Goal: Subscribe to service/newsletter

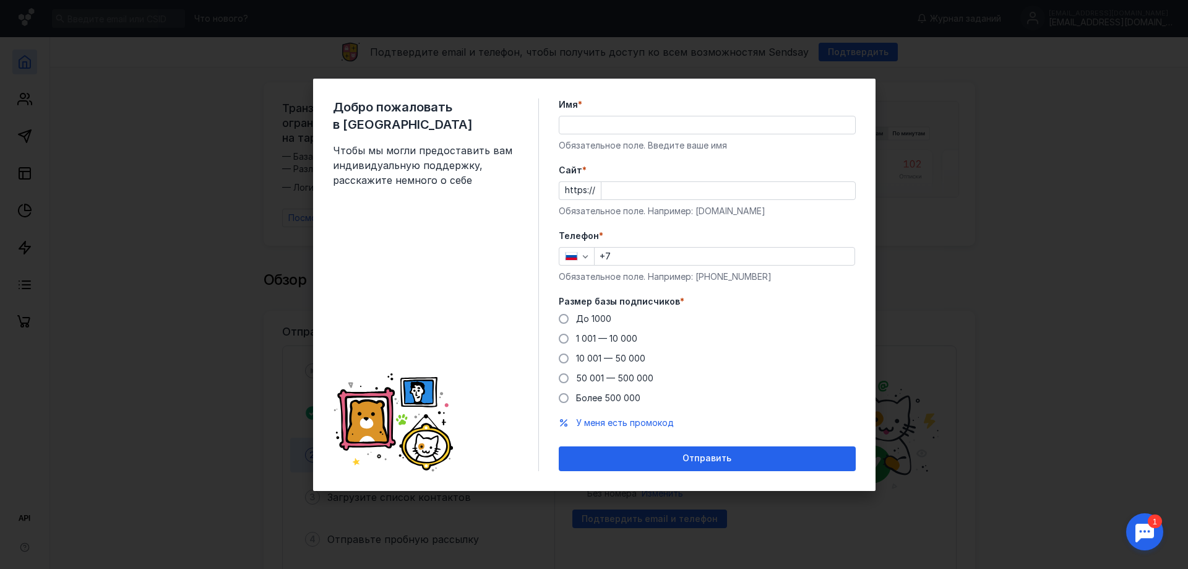
click at [641, 123] on input "Имя *" at bounding box center [707, 124] width 296 height 17
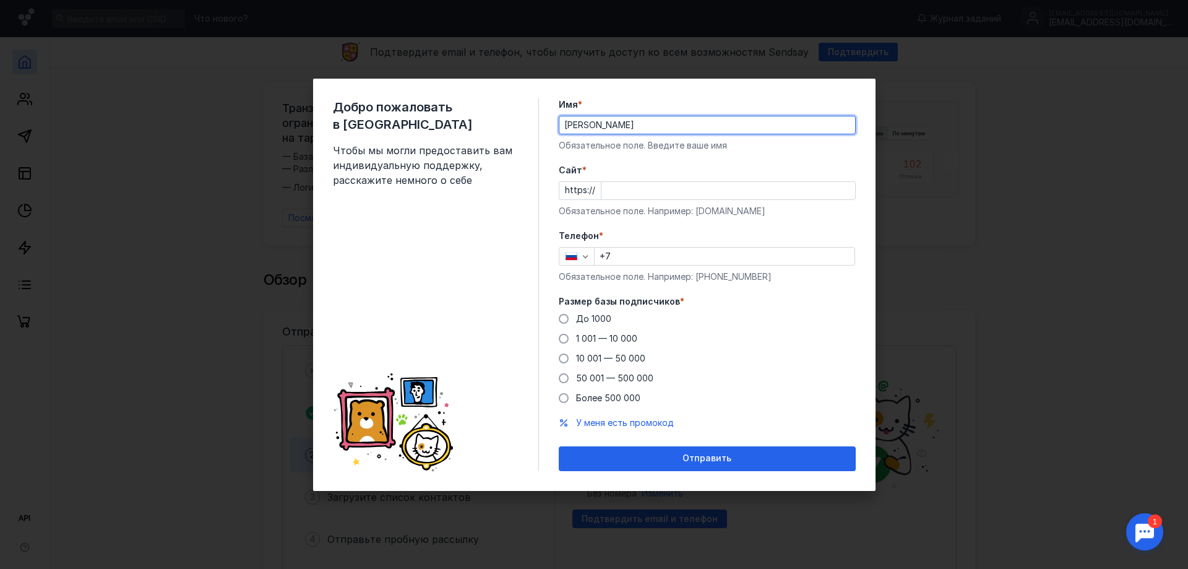
type input "[PERSON_NAME]"
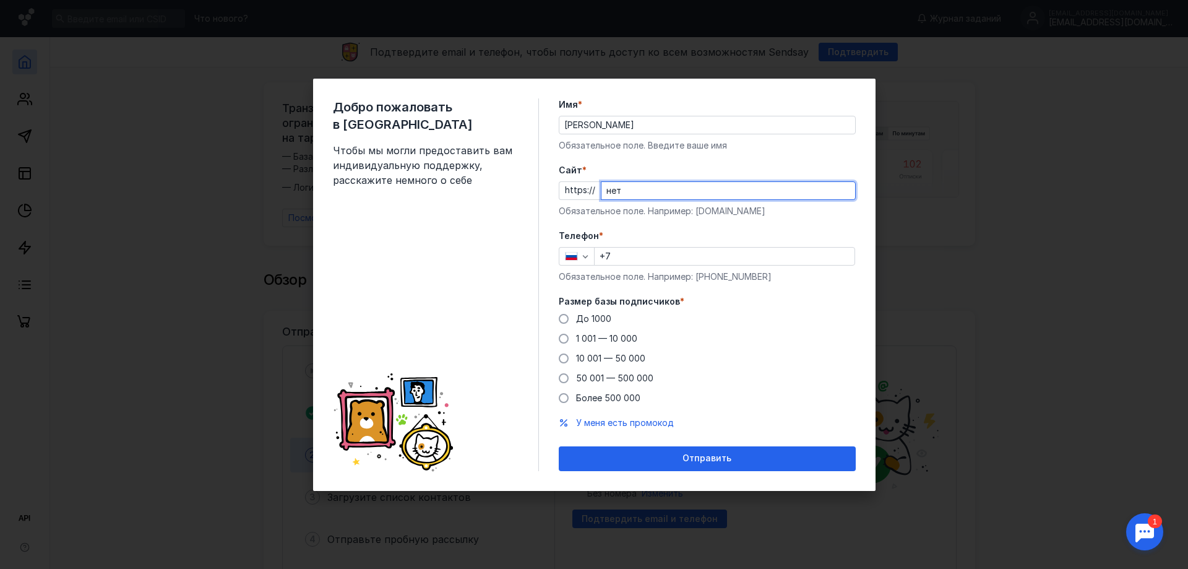
type input "нет"
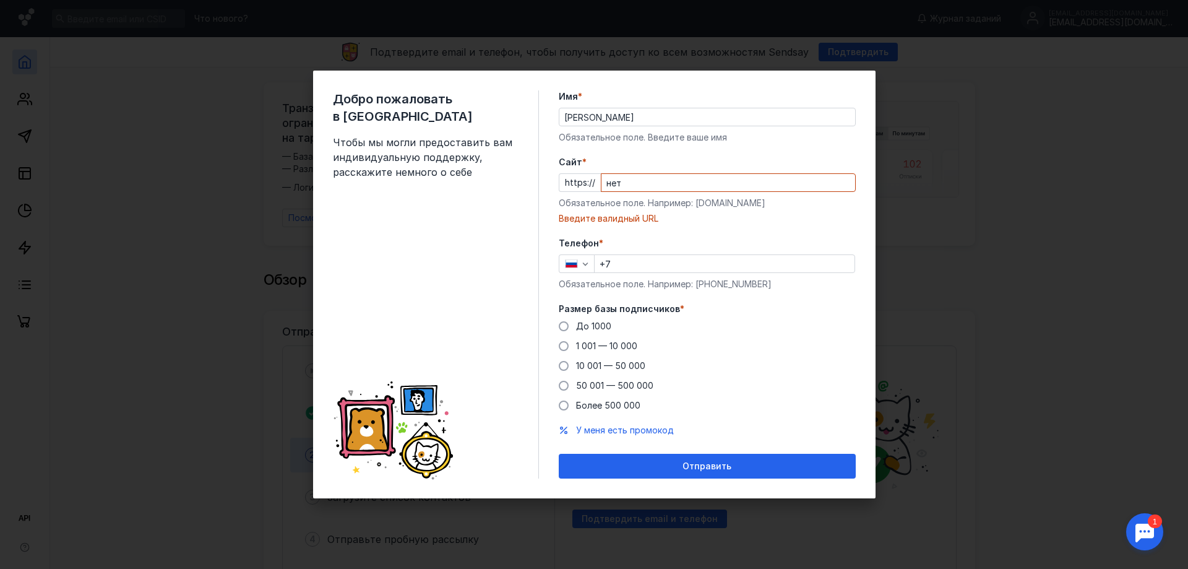
click at [667, 186] on input "нет" at bounding box center [729, 182] width 254 height 17
click at [558, 347] on div "Добро пожаловать в Sendsay Чтобы мы могли предоставить вам индивидуальную подде…" at bounding box center [594, 285] width 563 height 428
click at [561, 346] on span at bounding box center [564, 346] width 10 height 10
click at [0, 0] on input "1 001 — 10 000" at bounding box center [0, 0] width 0 height 0
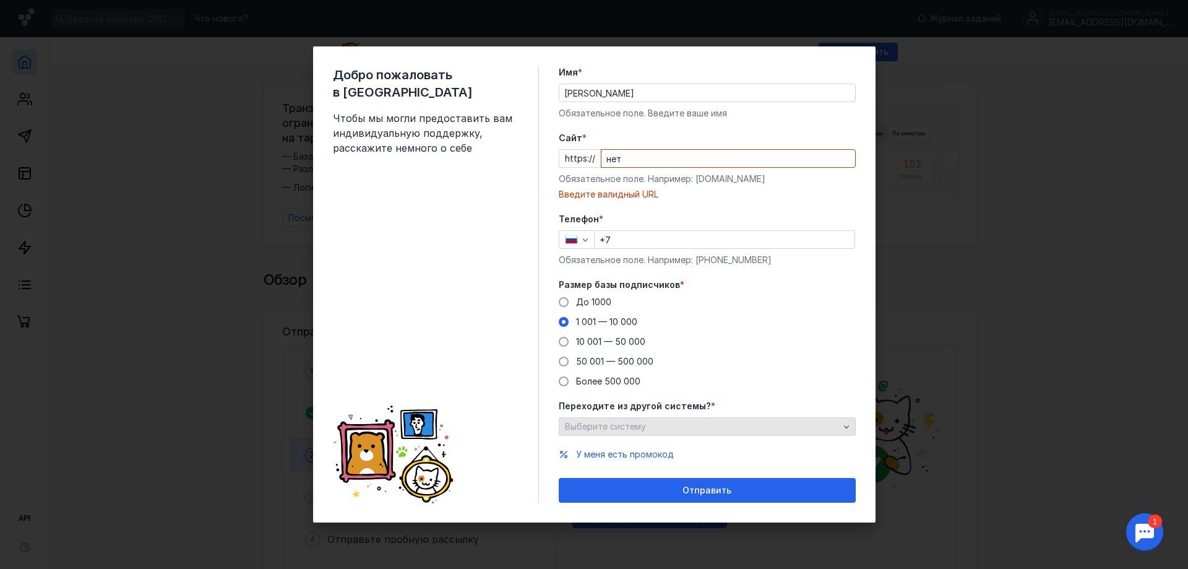
click at [678, 423] on div "Выберите систему" at bounding box center [702, 426] width 280 height 11
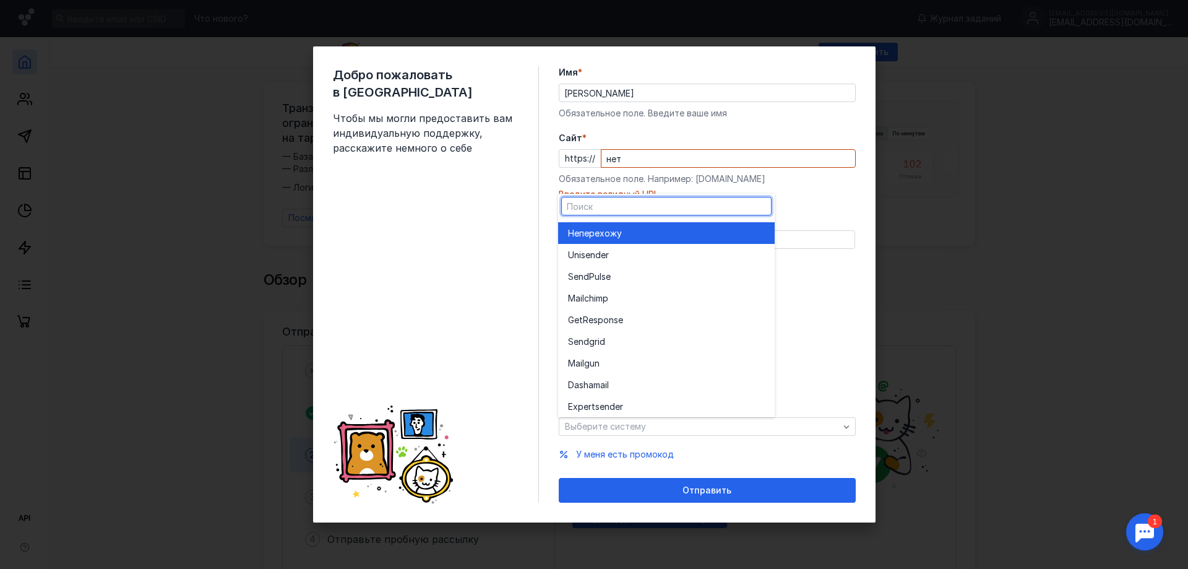
click at [670, 227] on div "Не перехожу" at bounding box center [666, 233] width 197 height 12
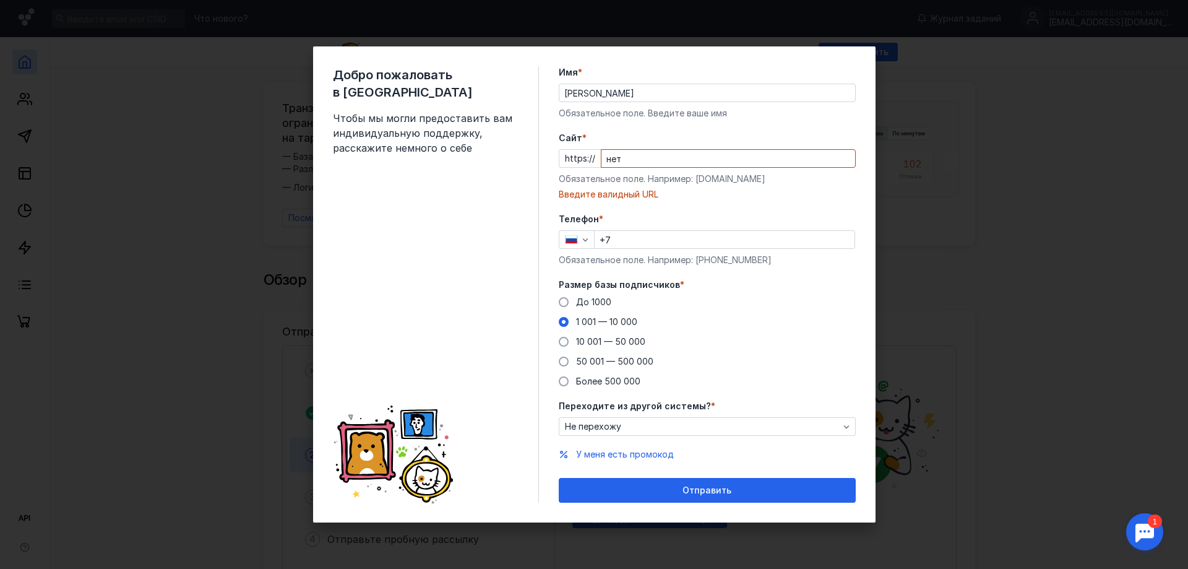
click at [660, 243] on input "+7" at bounding box center [725, 239] width 260 height 17
type input "[PHONE_NUMBER]"
drag, startPoint x: 725, startPoint y: 181, endPoint x: 695, endPoint y: 183, distance: 29.8
click at [695, 183] on div "Обязательное поле. Например: [DOMAIN_NAME]" at bounding box center [707, 179] width 297 height 12
drag, startPoint x: 577, startPoint y: 155, endPoint x: 584, endPoint y: 156, distance: 7.5
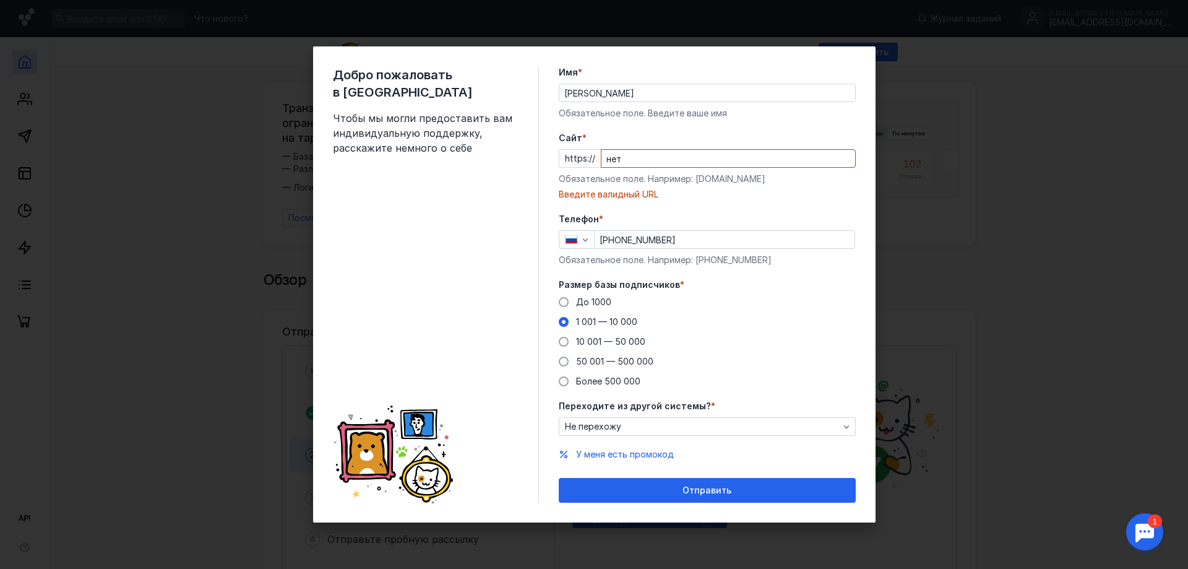
click at [577, 155] on div "https:// нет" at bounding box center [707, 158] width 297 height 19
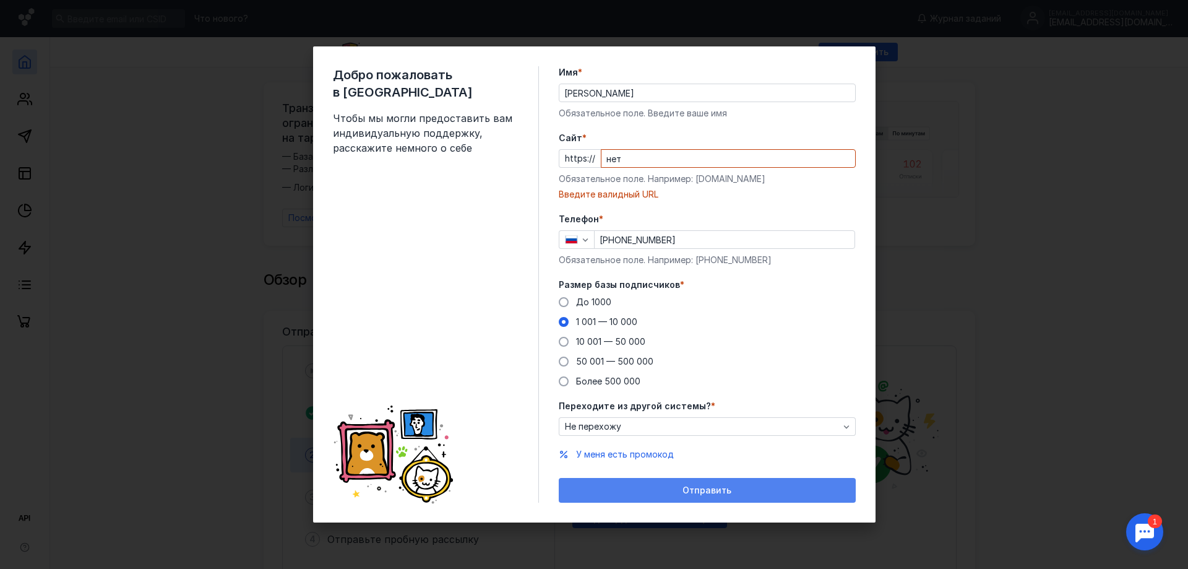
click at [707, 490] on span "Отправить" at bounding box center [707, 490] width 49 height 11
click at [707, 486] on span "Отправить" at bounding box center [707, 490] width 49 height 11
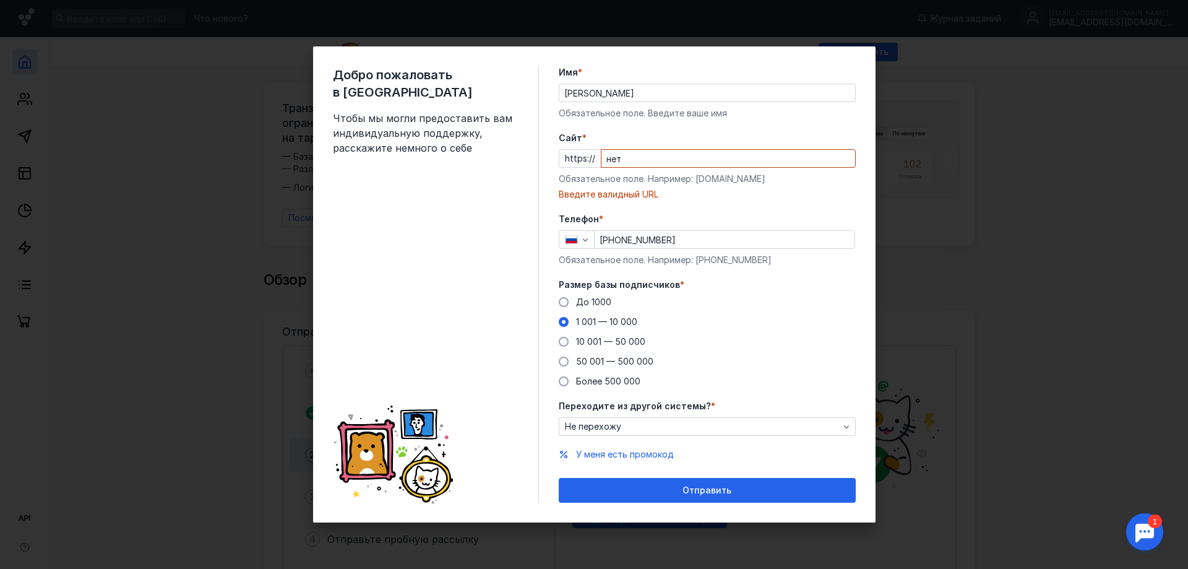
click at [628, 168] on div "Cайт * https:// нет Обязательное поле. Например: [DOMAIN_NAME] Введите валидный…" at bounding box center [707, 166] width 297 height 69
click at [660, 157] on input "нет" at bounding box center [729, 158] width 254 height 17
type input "н"
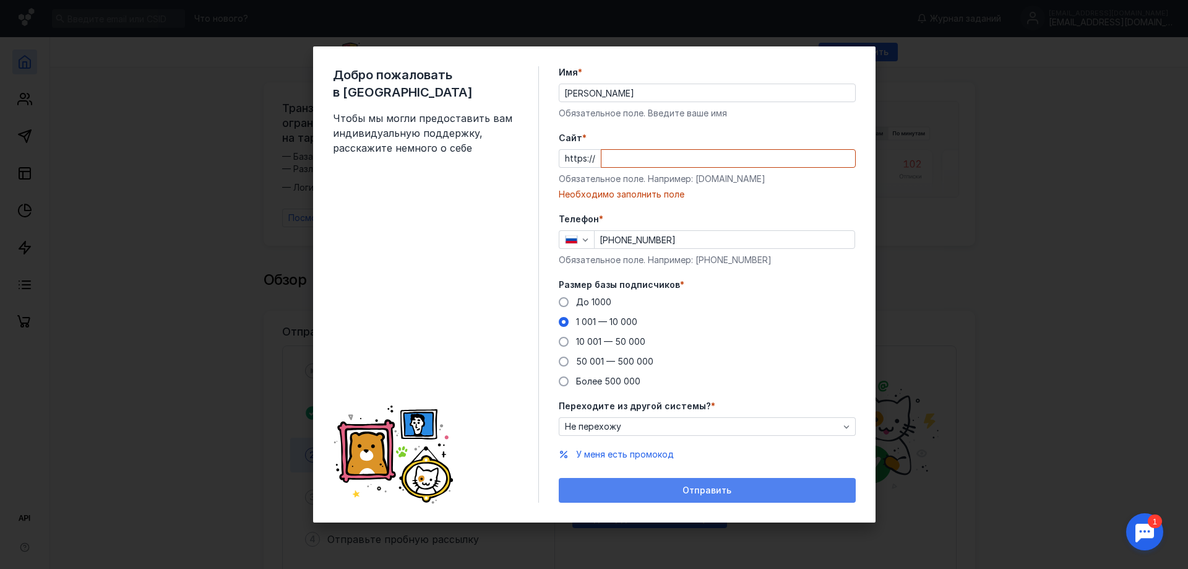
click at [745, 493] on div "Отправить" at bounding box center [707, 490] width 285 height 11
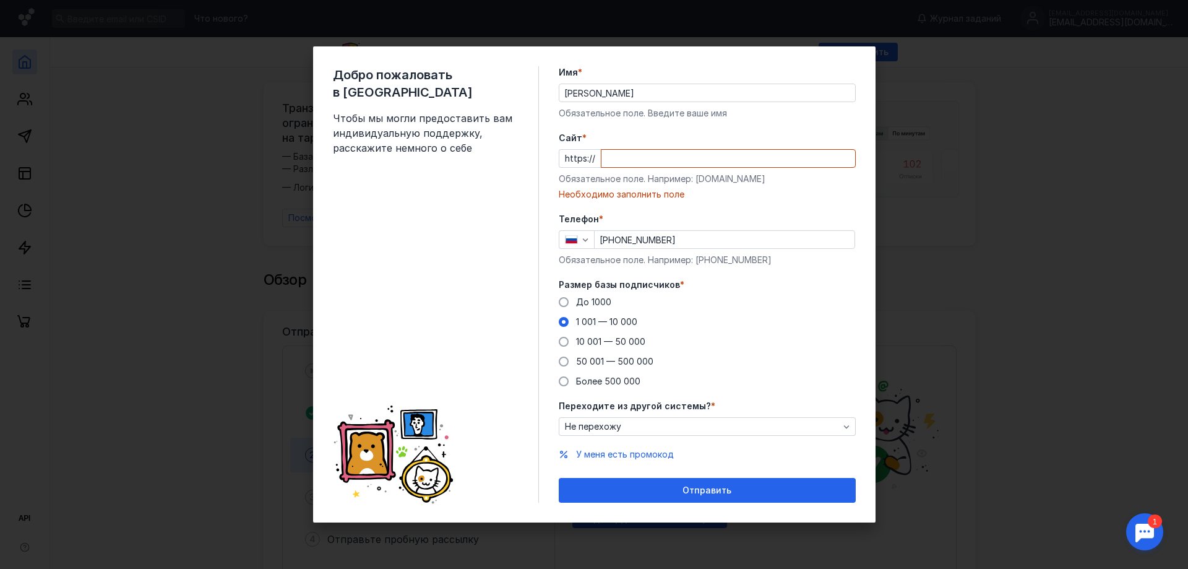
click at [663, 163] on input "Cайт *" at bounding box center [729, 158] width 254 height 17
paste input "[EMAIL_ADDRESS][DOMAIN_NAME]"
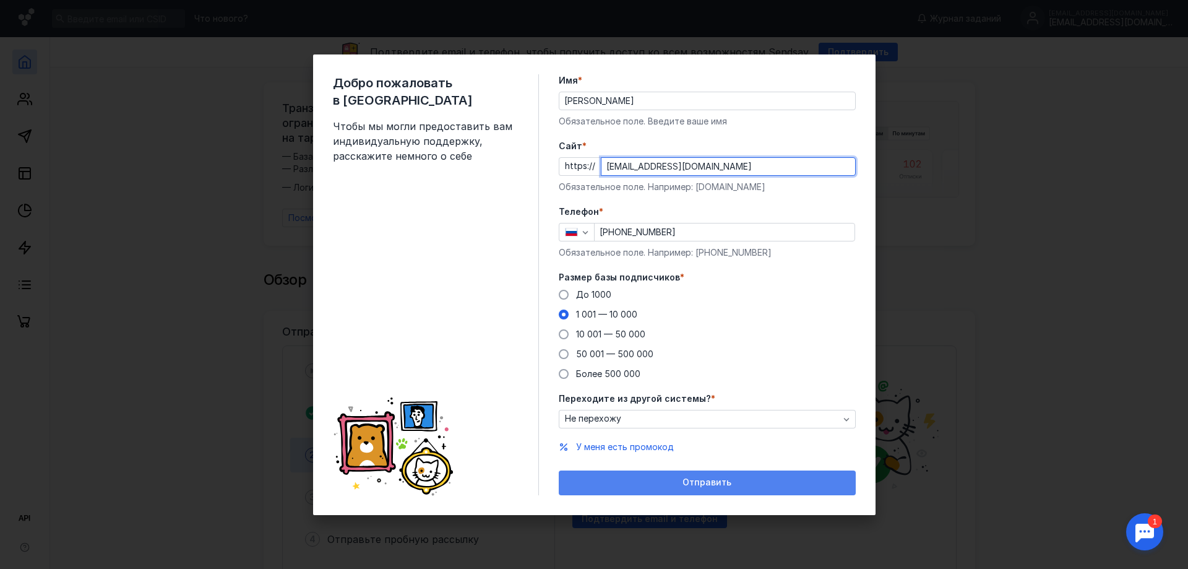
type input "[EMAIL_ADDRESS][DOMAIN_NAME]"
click at [759, 475] on div "Отправить" at bounding box center [707, 482] width 297 height 25
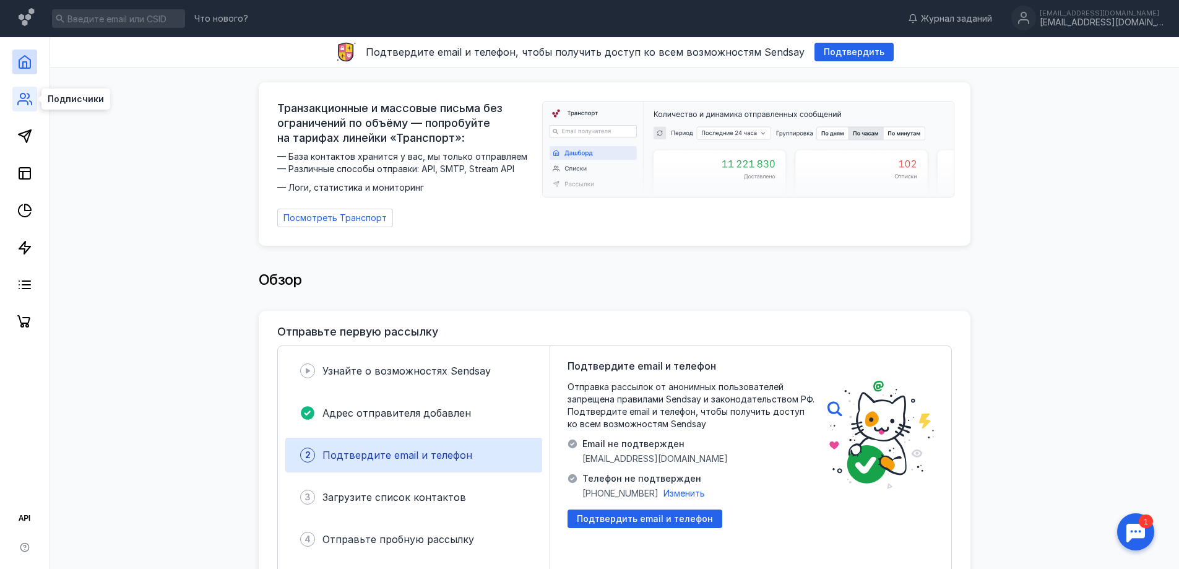
click at [28, 100] on icon at bounding box center [24, 99] width 15 height 15
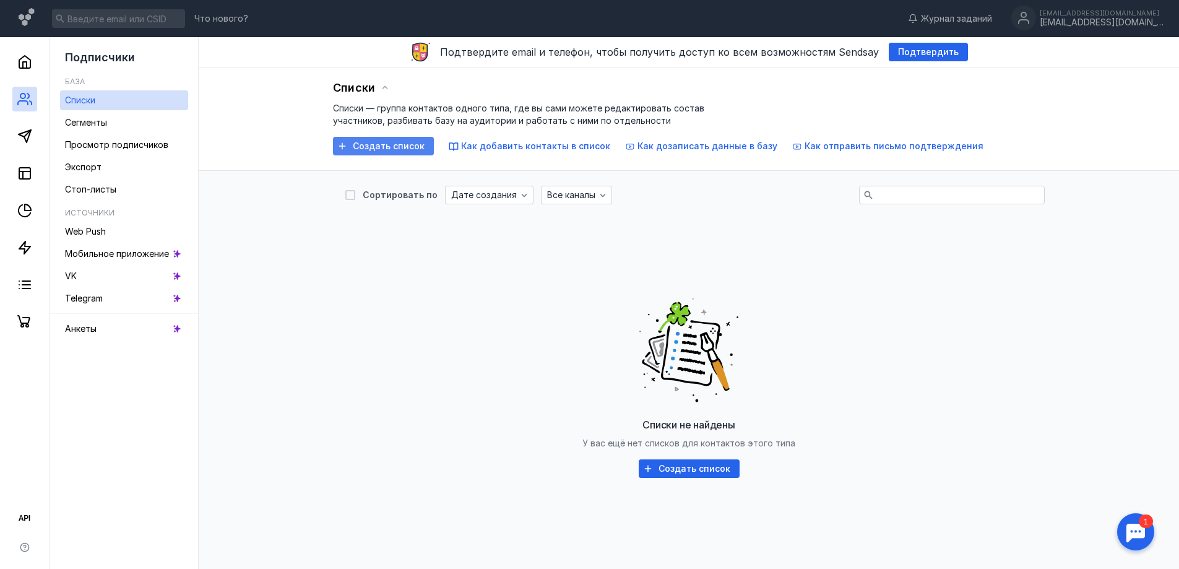
click at [407, 147] on span "Создать список" at bounding box center [389, 146] width 72 height 11
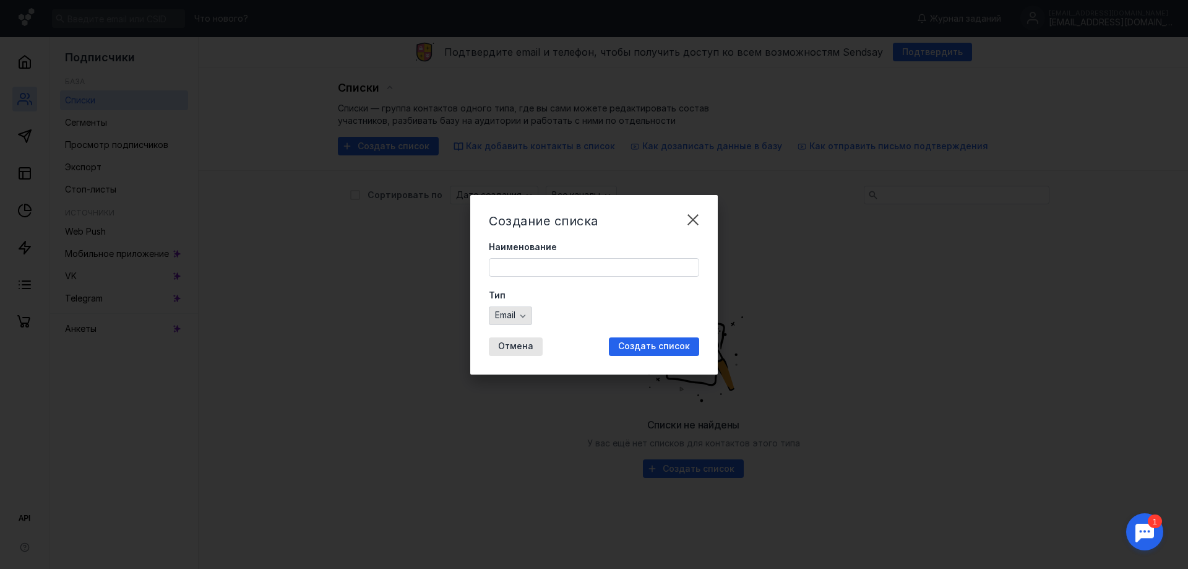
click at [524, 313] on icon "button" at bounding box center [523, 316] width 10 height 10
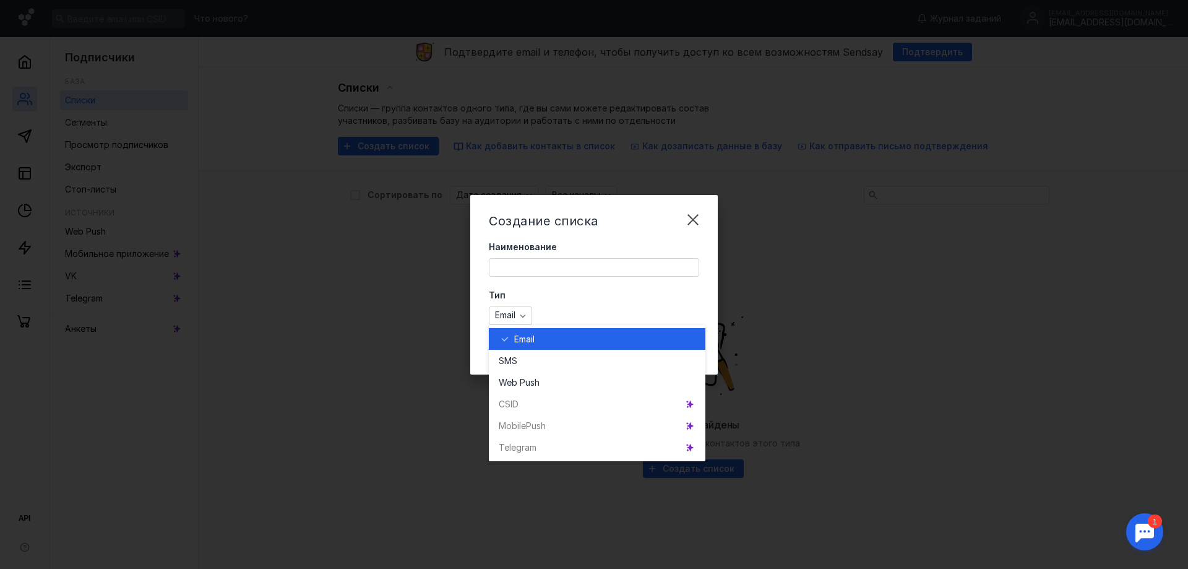
click at [543, 344] on div "Email" at bounding box center [604, 339] width 181 height 12
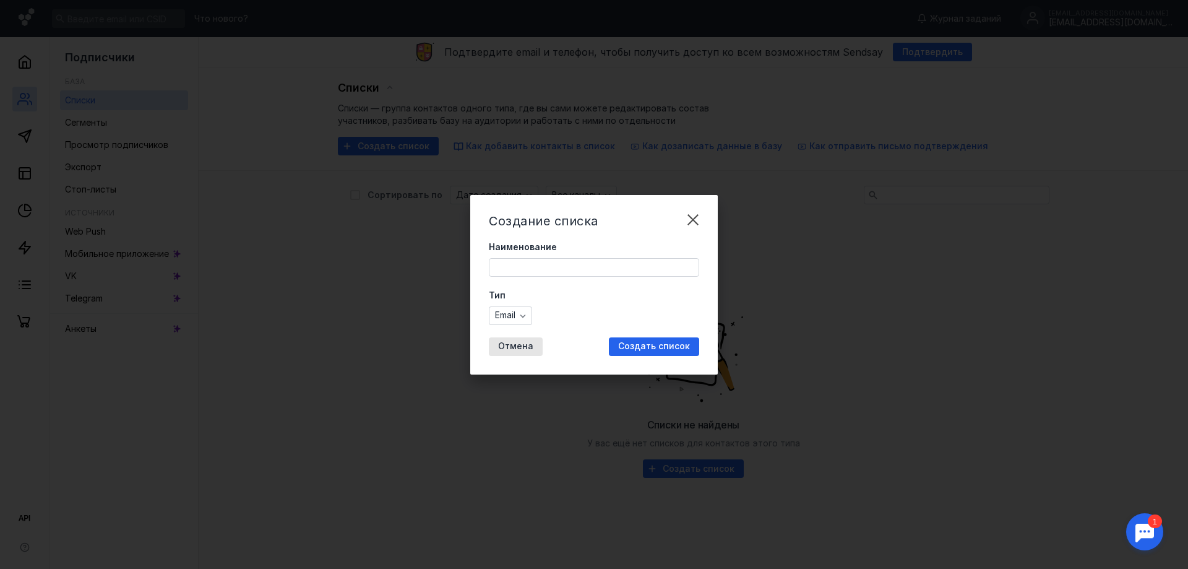
click at [572, 269] on input "Наименование" at bounding box center [594, 267] width 209 height 17
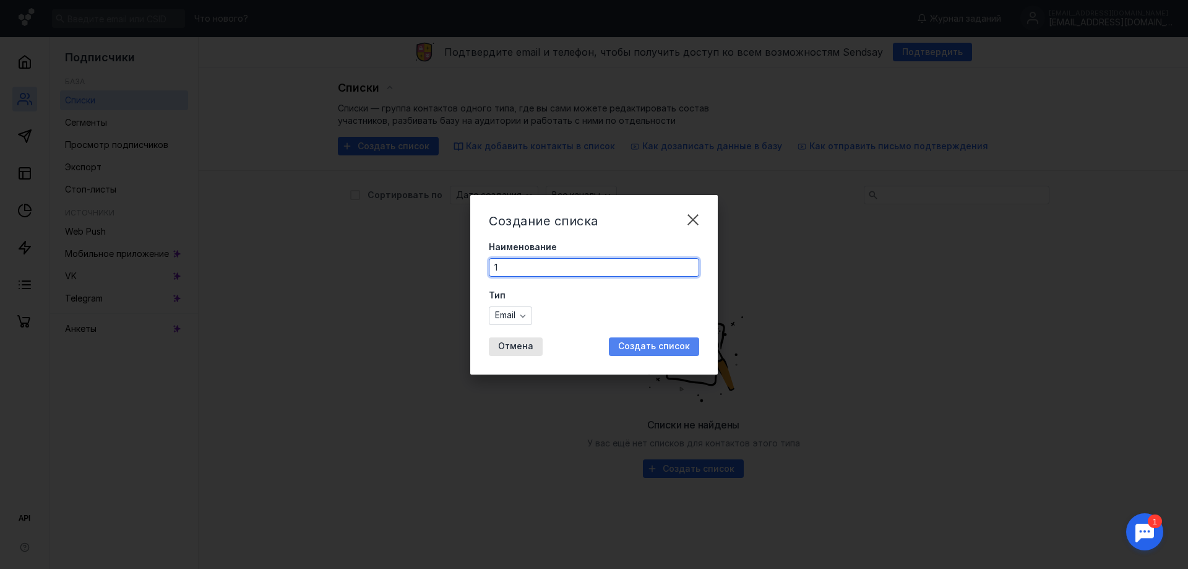
type input "1"
click at [652, 344] on span "Создать список" at bounding box center [654, 346] width 72 height 11
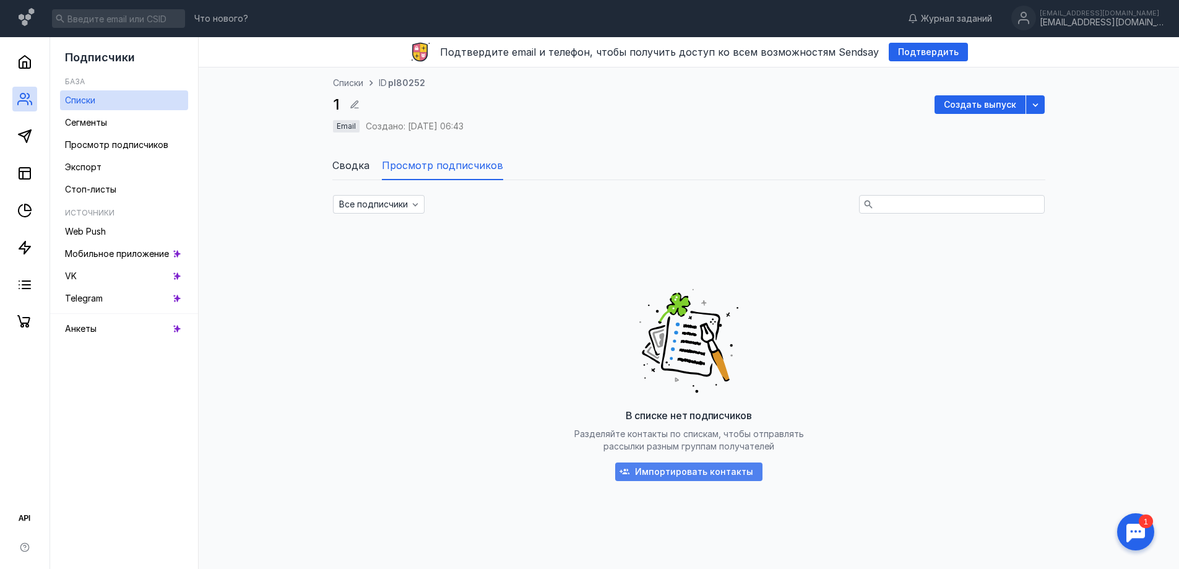
click at [742, 469] on span "Импортировать контакты" at bounding box center [694, 472] width 118 height 11
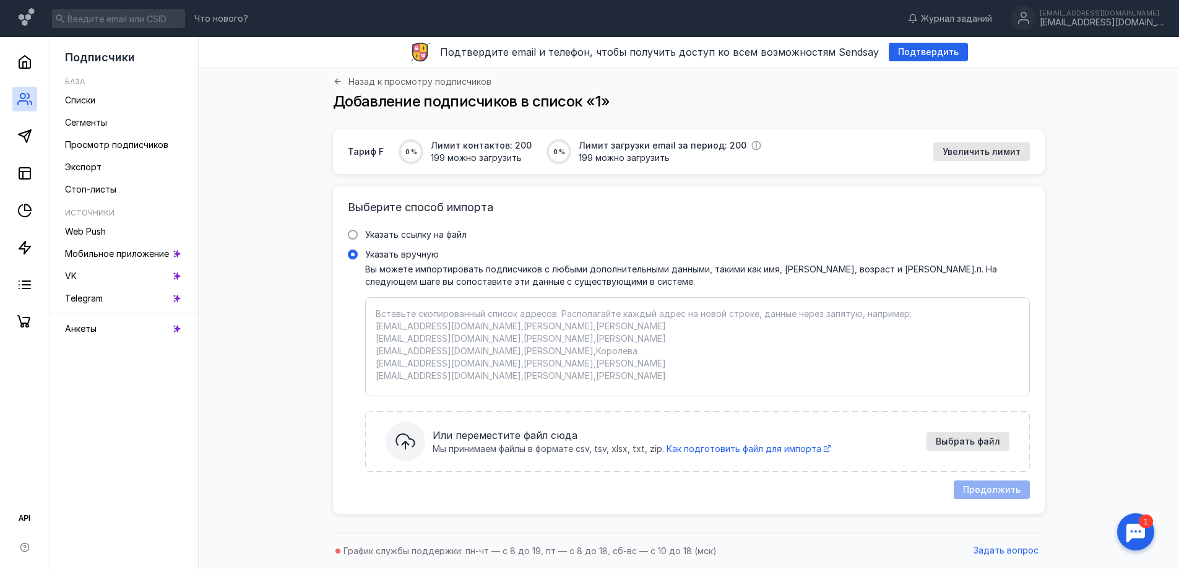
click at [688, 311] on textarea "Указать вручную Вы можете импортировать подписчиков с любыми дополнительными да…" at bounding box center [698, 347] width 644 height 78
paste textarea "[EMAIL_ADDRESS][DOMAIN_NAME] [PERSON_NAME][EMAIL_ADDRESS][DOMAIN_NAME] [EMAIL_A…"
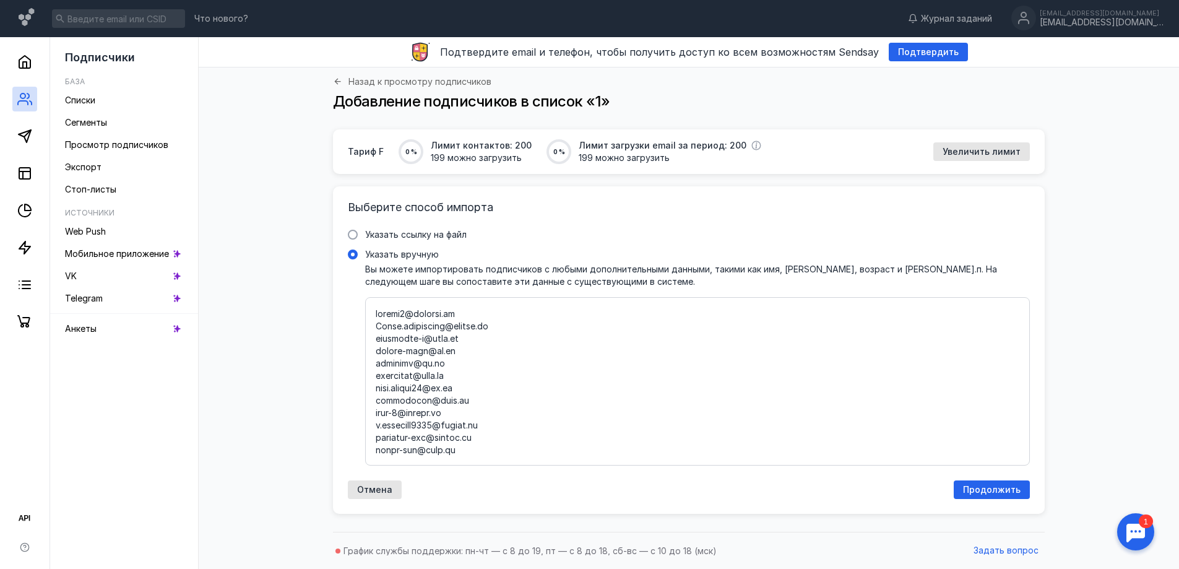
scroll to position [25573, 0]
type textarea "[EMAIL_ADDRESS][DOMAIN_NAME] [PERSON_NAME][EMAIL_ADDRESS][DOMAIN_NAME] [EMAIL_A…"
click at [988, 485] on span "Продолжить" at bounding box center [992, 490] width 58 height 11
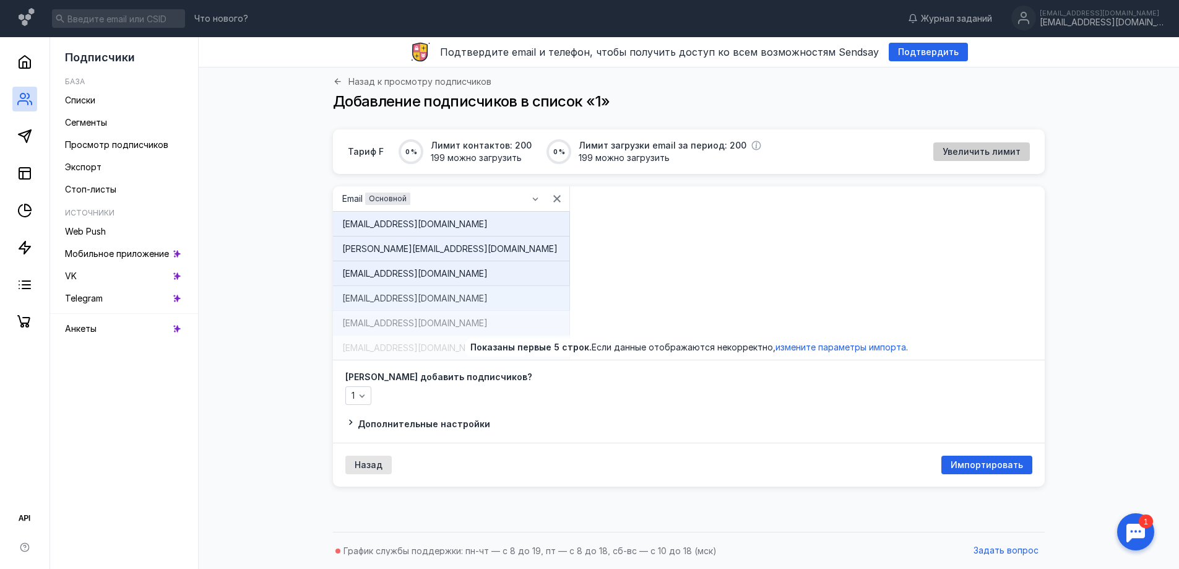
click at [981, 150] on span "Увеличить лимит" at bounding box center [982, 152] width 78 height 11
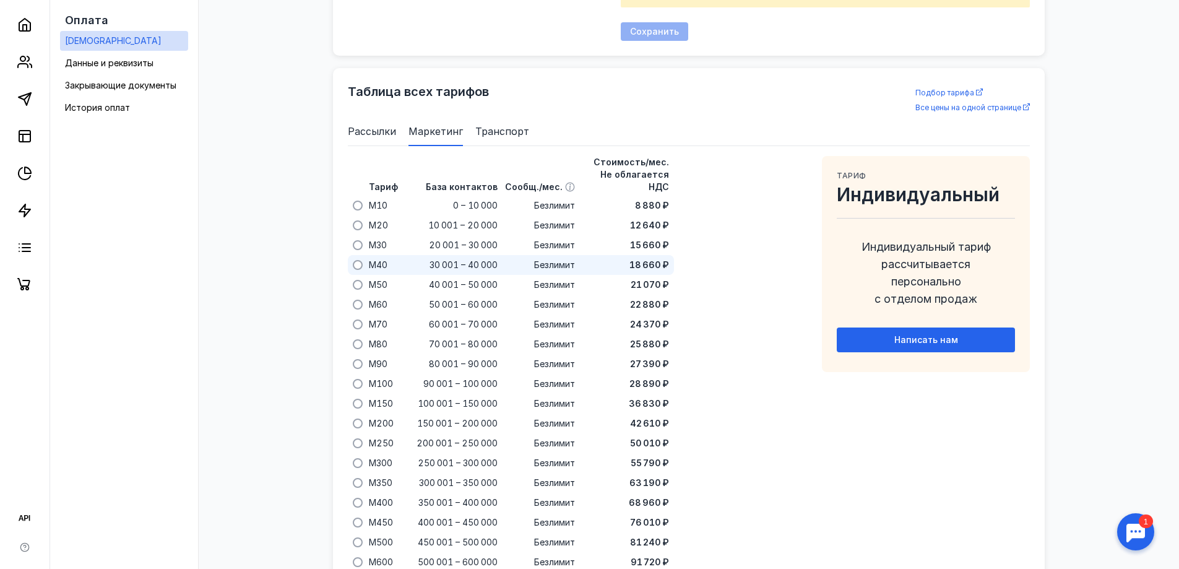
scroll to position [801, 0]
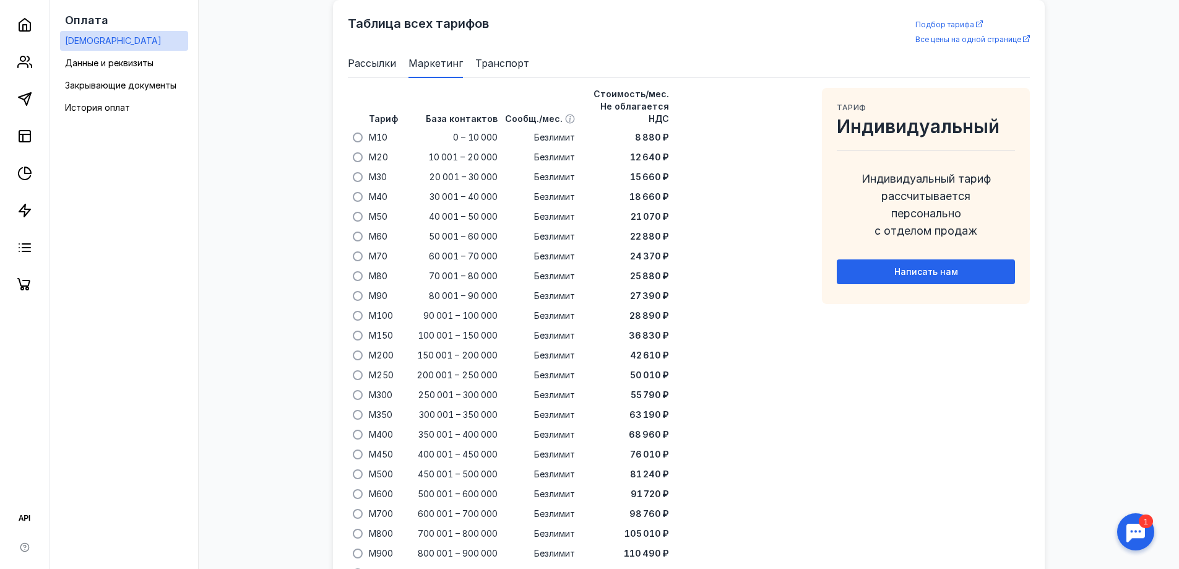
click at [361, 60] on span "Рассылки" at bounding box center [372, 63] width 48 height 15
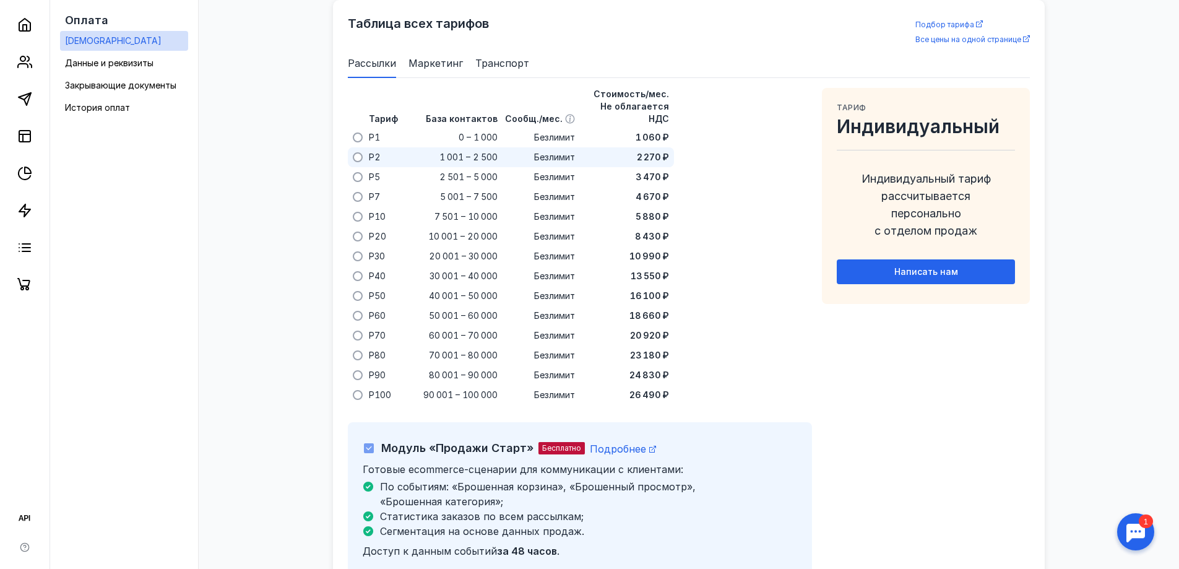
click at [424, 147] on div "1 001 – 2 500" at bounding box center [451, 157] width 99 height 20
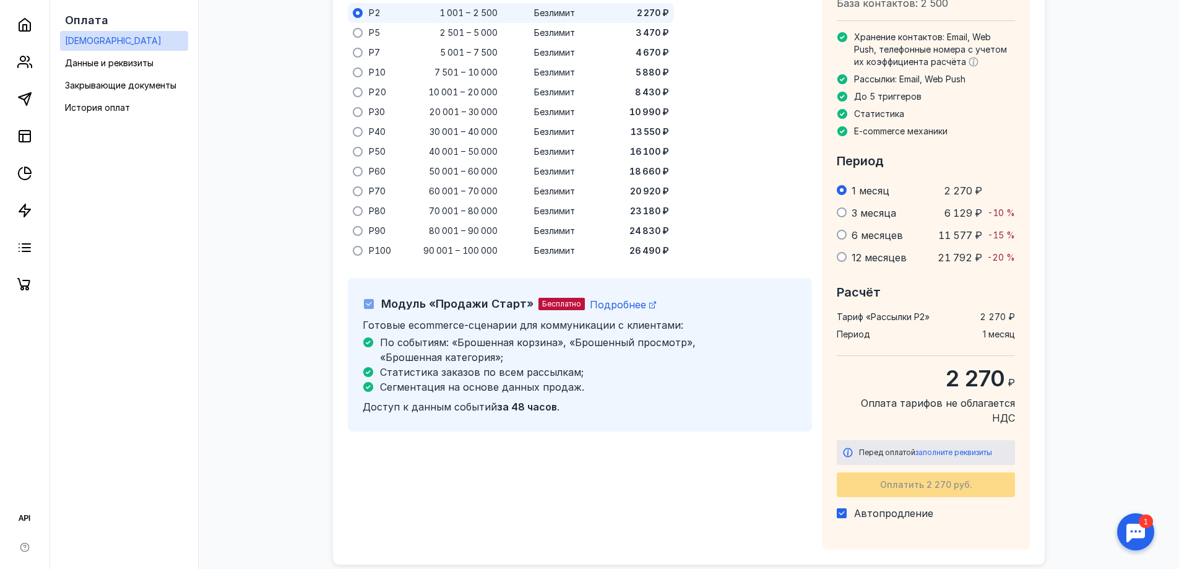
scroll to position [984, 0]
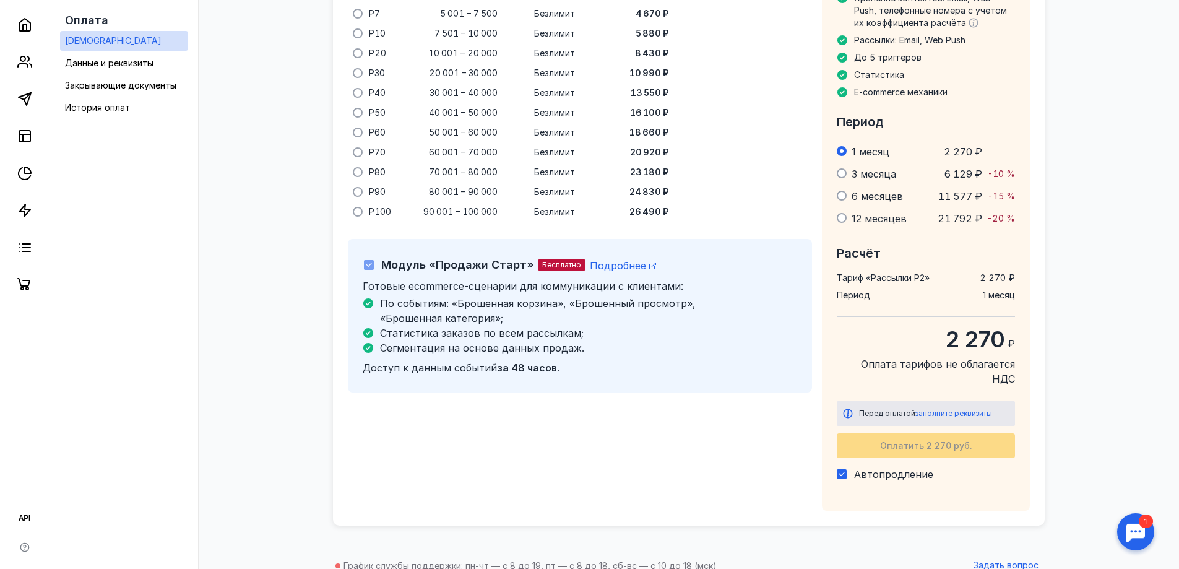
click at [367, 263] on icon at bounding box center [369, 265] width 6 height 4
click at [366, 261] on icon at bounding box center [369, 265] width 9 height 9
click at [947, 408] on span "заполните реквизиты" at bounding box center [953, 412] width 77 height 9
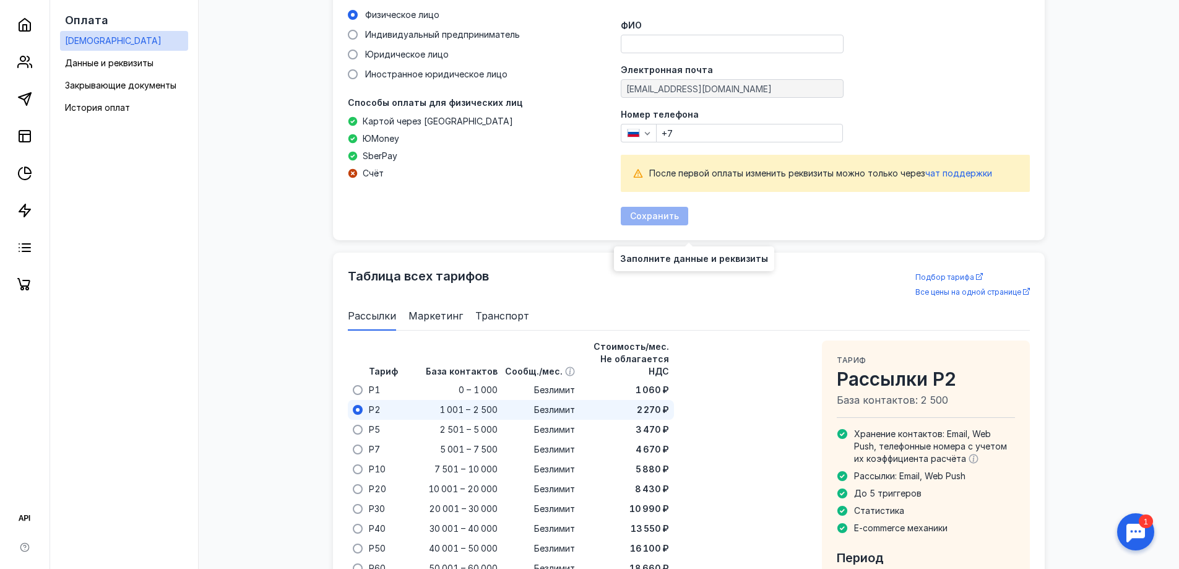
scroll to position [473, 0]
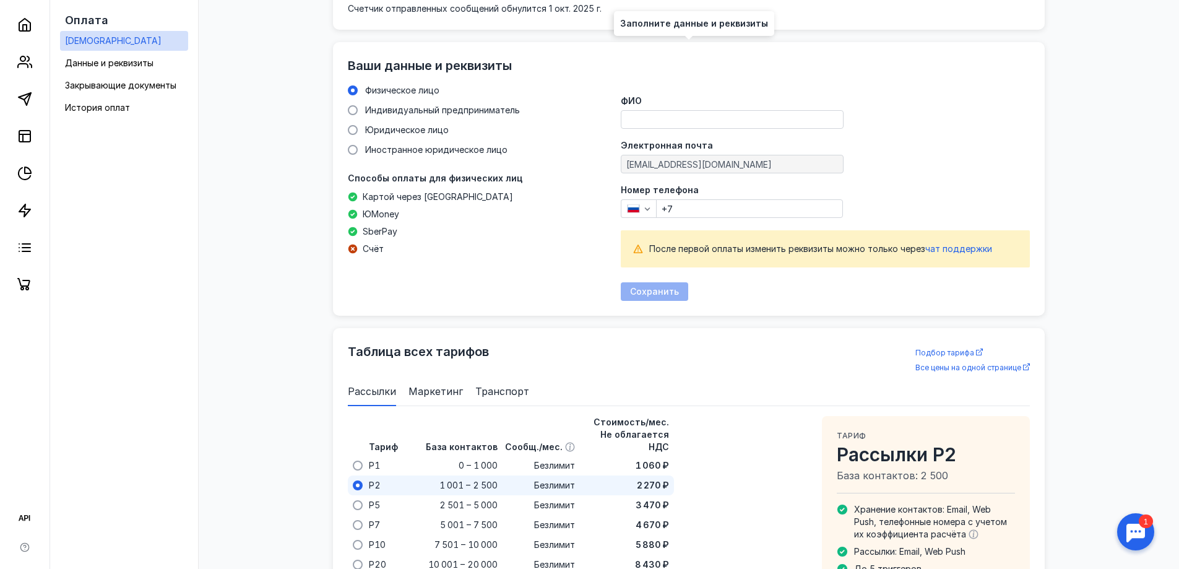
click at [676, 121] on input "ФИО" at bounding box center [732, 119] width 222 height 17
click at [781, 213] on div "Номер телефона +7" at bounding box center [825, 202] width 409 height 32
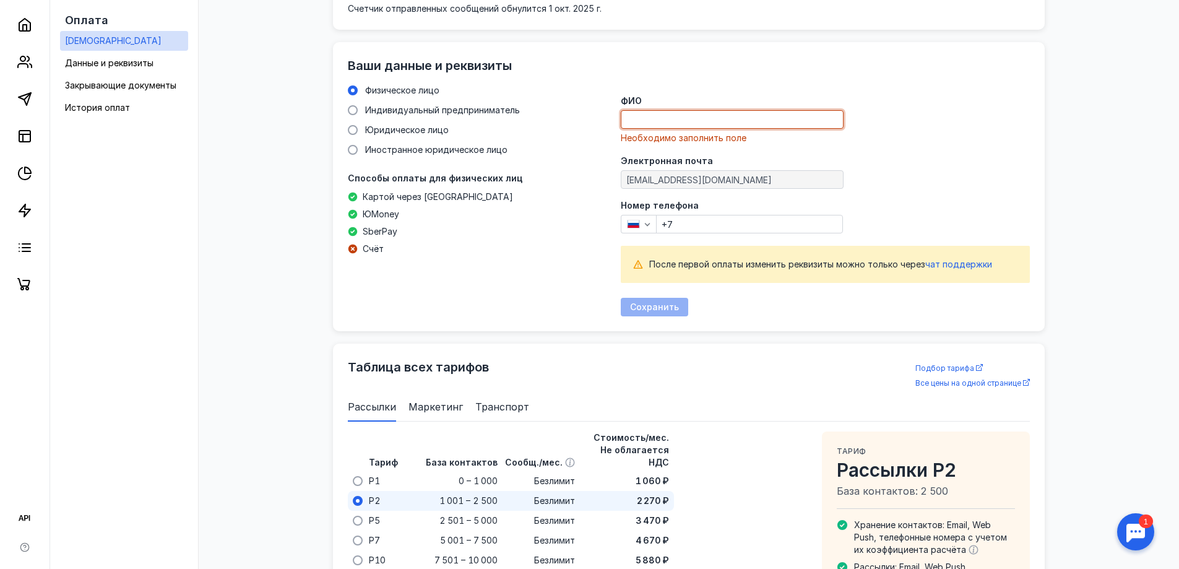
click at [670, 121] on input "ФИО" at bounding box center [732, 119] width 222 height 17
click at [727, 216] on input "+7" at bounding box center [750, 223] width 186 height 17
type input "[PHONE_NUMBER]"
click at [642, 124] on input "ФИО" at bounding box center [732, 119] width 222 height 17
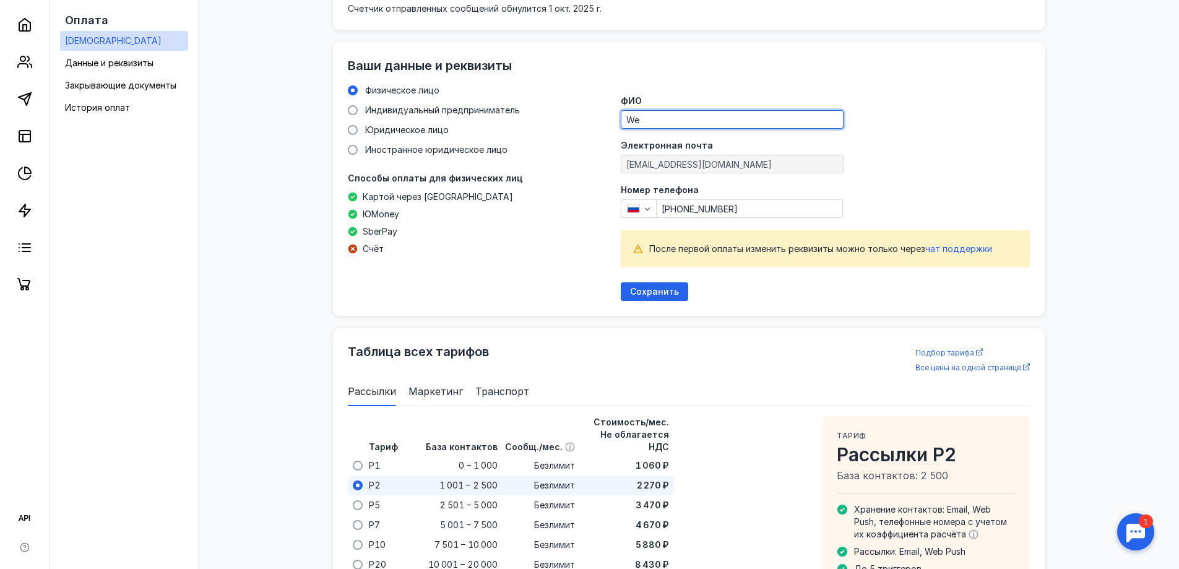
type input "W"
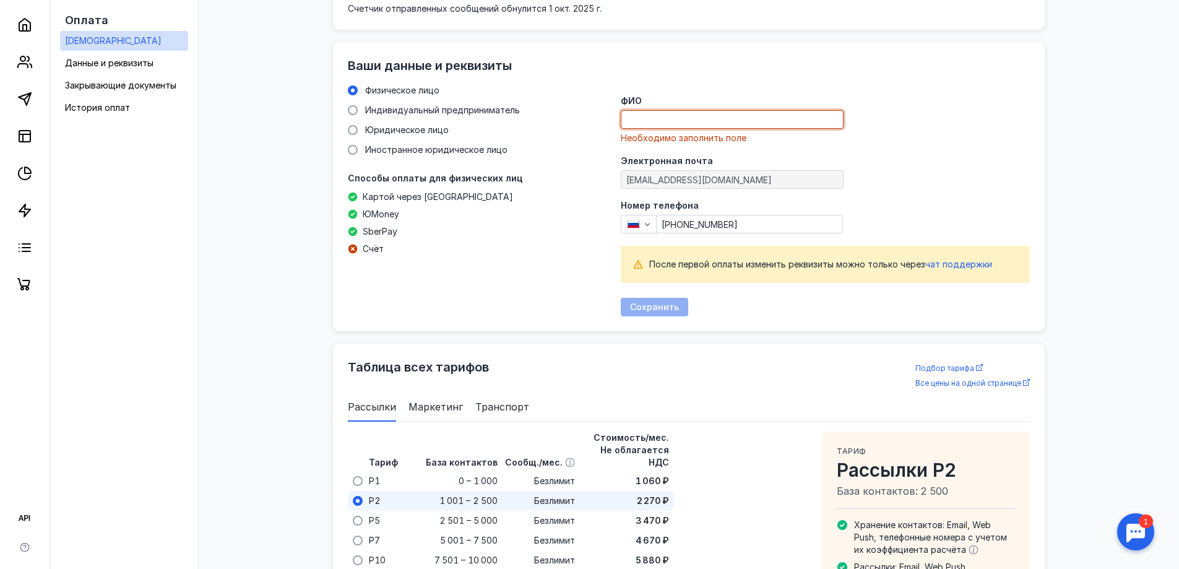
click at [1134, 530] on div at bounding box center [1135, 531] width 38 height 38
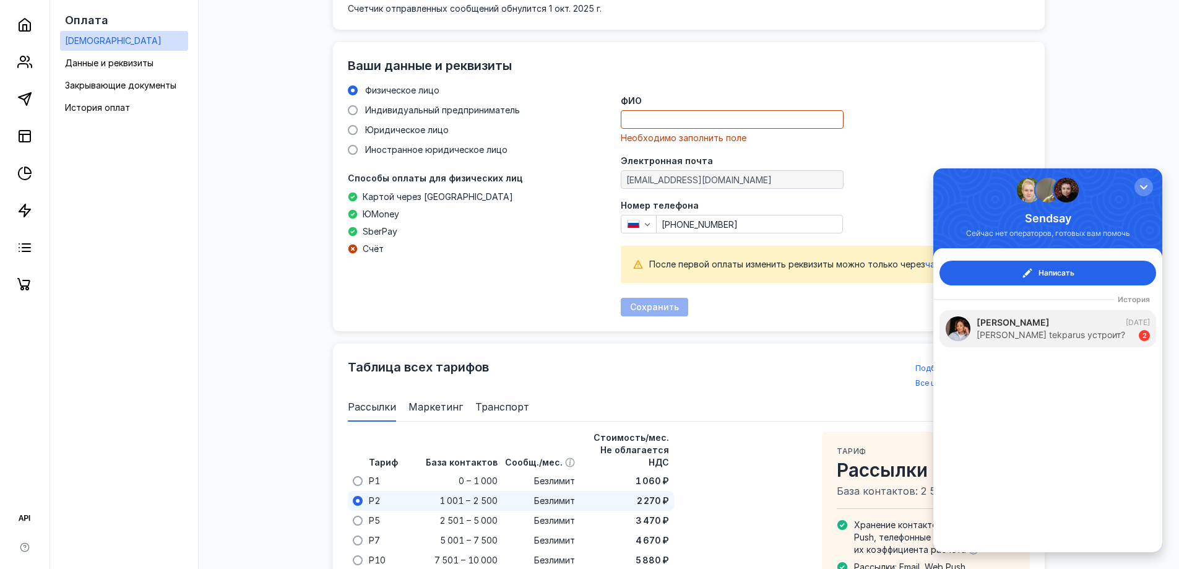
scroll to position [0, 0]
click at [1087, 330] on div "[PERSON_NAME] tekparus устроит? 2" at bounding box center [1063, 335] width 173 height 12
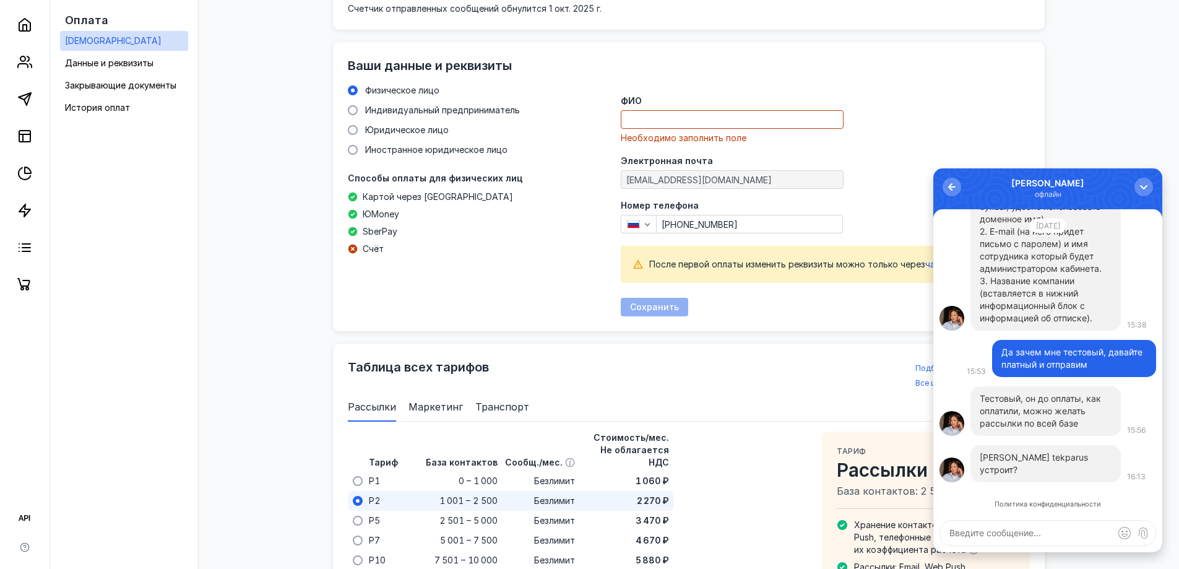
click at [860, 121] on div at bounding box center [825, 119] width 409 height 19
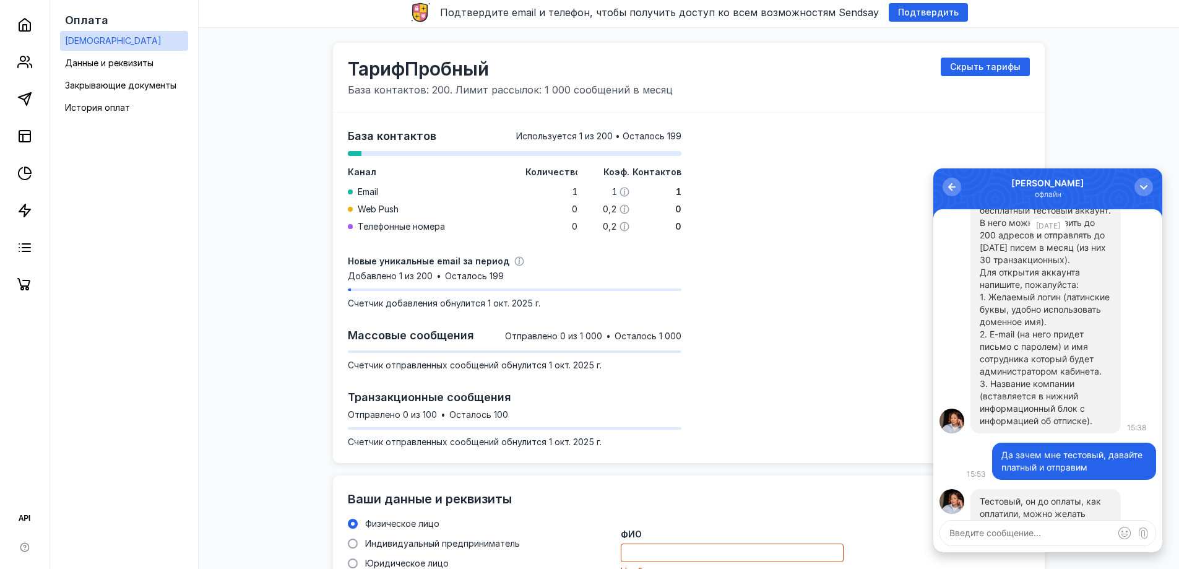
scroll to position [1, 0]
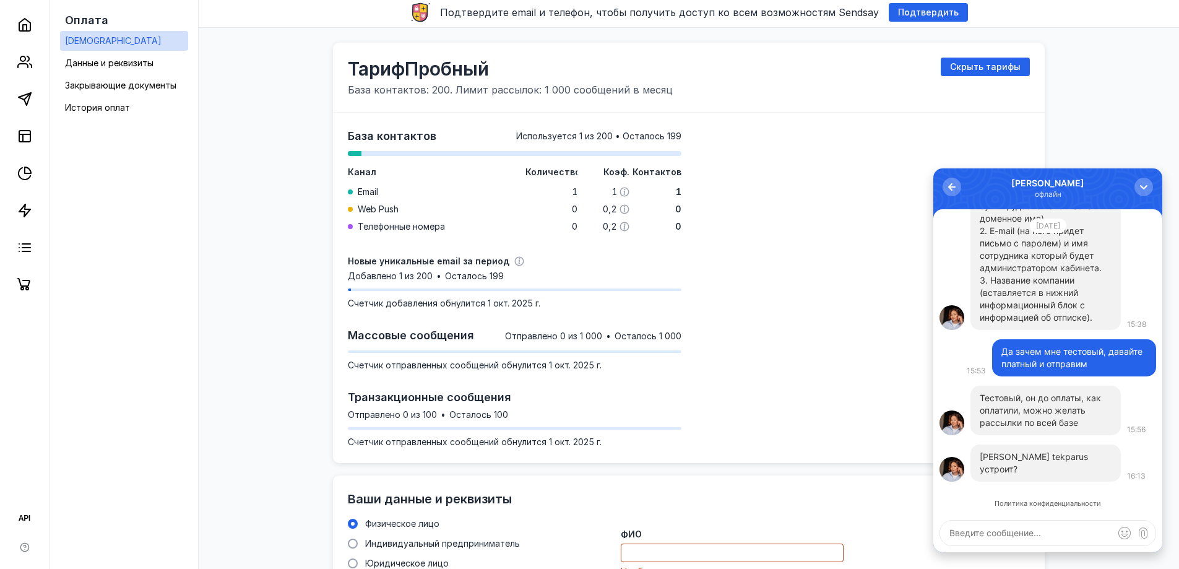
click at [1077, 538] on textarea at bounding box center [1047, 532] width 215 height 25
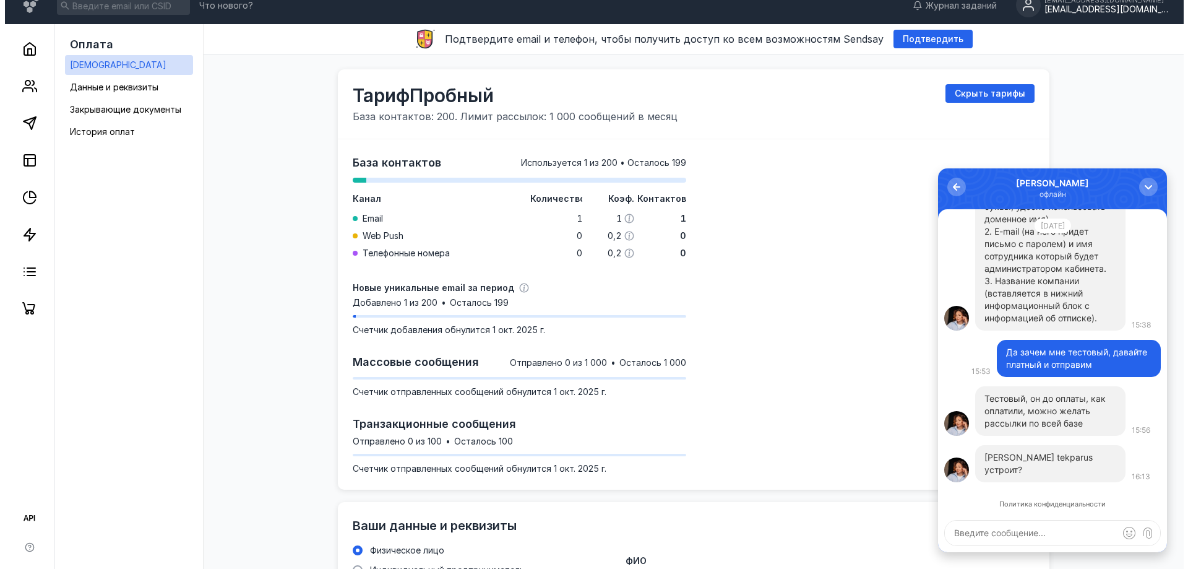
scroll to position [0, 0]
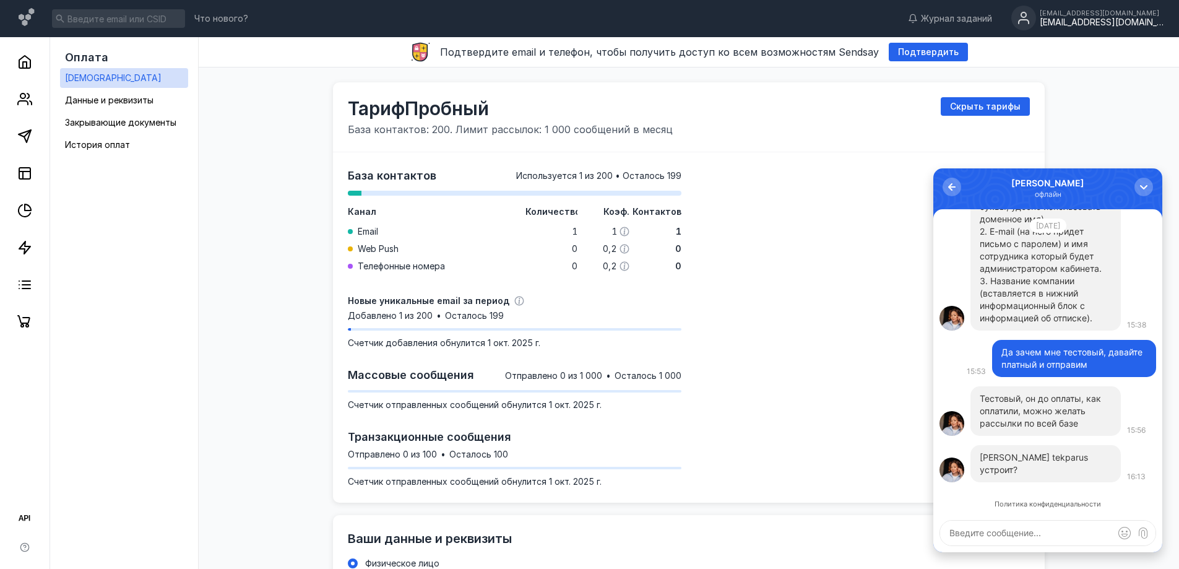
click at [783, 123] on div "[PERSON_NAME] База контактов: 200. Лимит рассылок: 1 000 сообщений в месяц Скры…" at bounding box center [689, 117] width 682 height 40
click at [939, 54] on span "Подтвердить" at bounding box center [928, 52] width 61 height 11
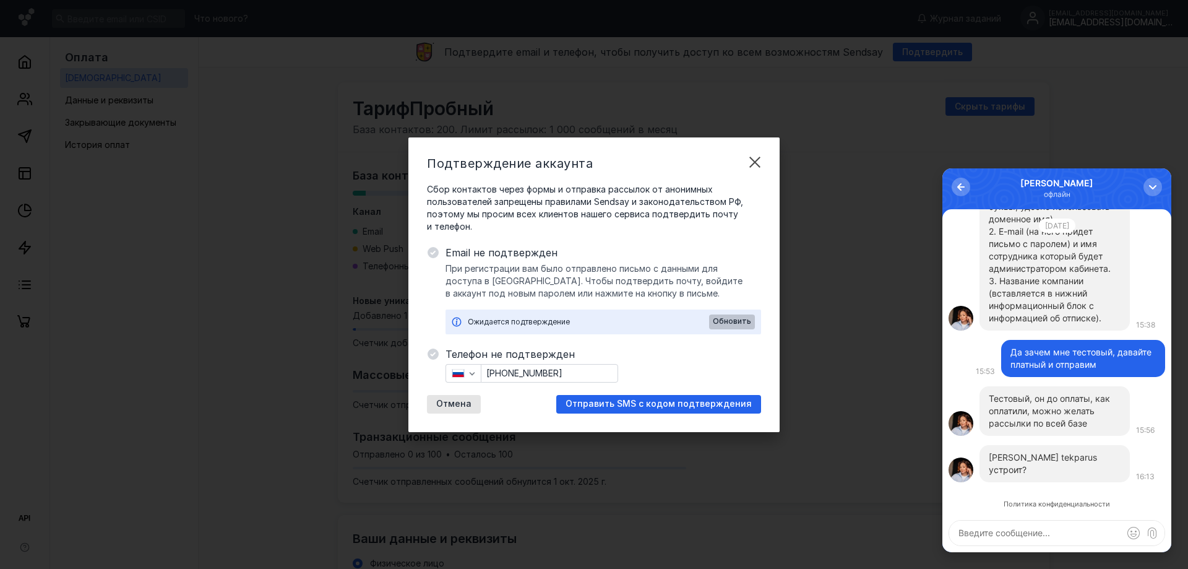
click at [730, 314] on div "Обновить" at bounding box center [732, 321] width 46 height 15
click at [710, 403] on span "Отправить SMS с кодом подтверждения" at bounding box center [659, 404] width 186 height 11
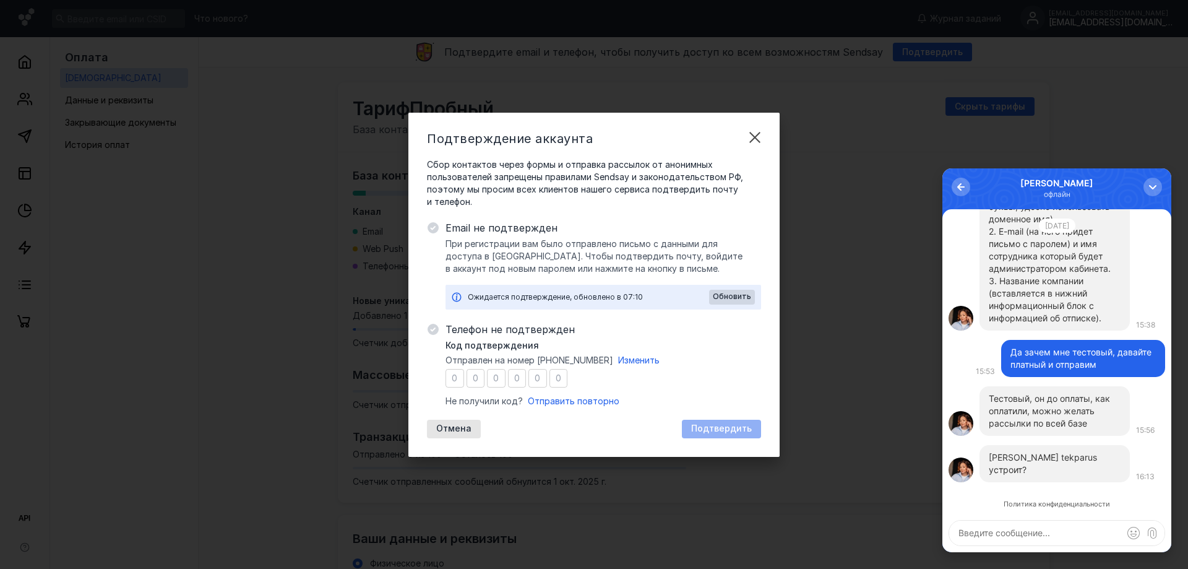
type input "1"
type input "2"
type input "1"
type input "4"
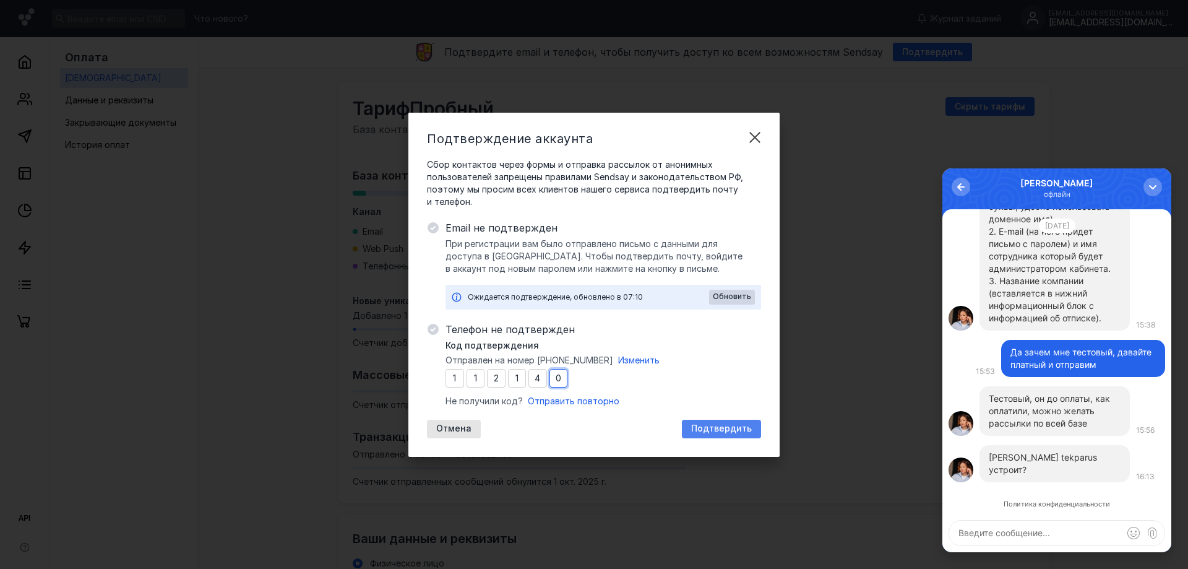
type input "0"
click at [737, 421] on div "Подтвердить" at bounding box center [721, 429] width 79 height 19
